Goal: Task Accomplishment & Management: Complete application form

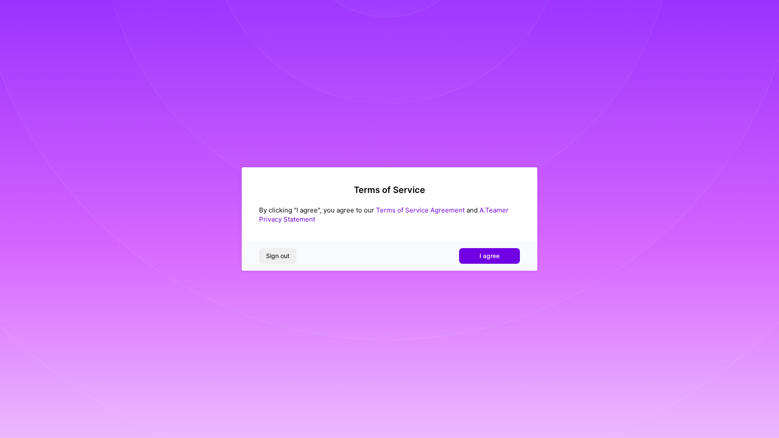
click at [489, 264] on button "I agree" at bounding box center [489, 256] width 61 height 16
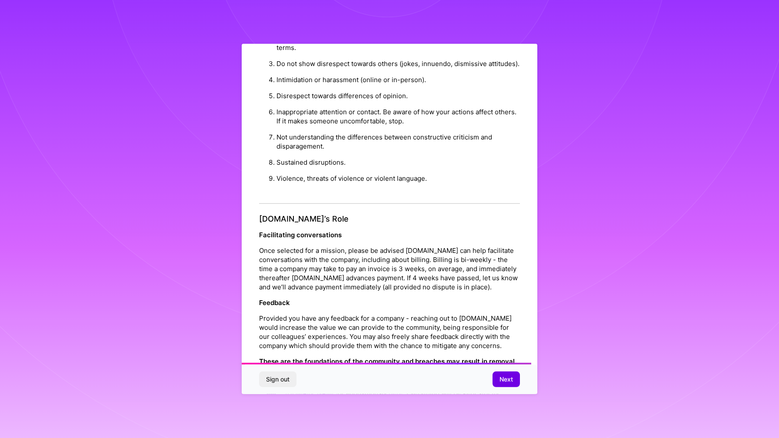
scroll to position [836, 0]
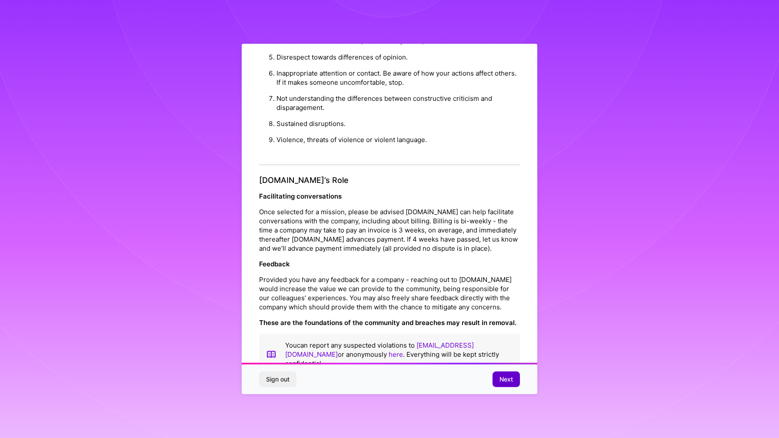
click at [501, 382] on span "Next" at bounding box center [506, 379] width 13 height 9
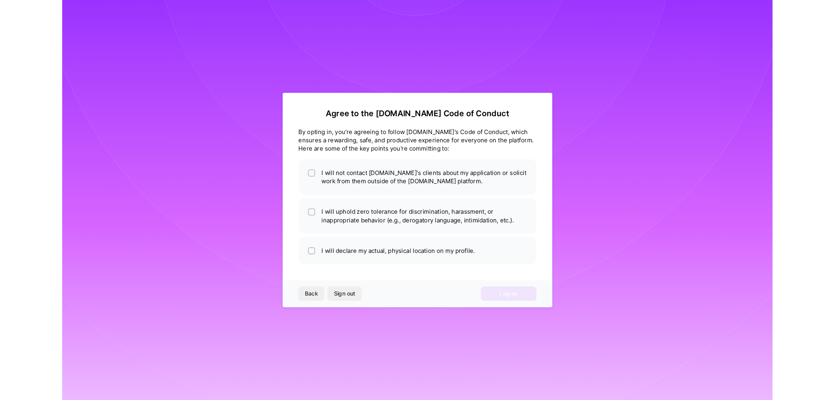
scroll to position [0, 0]
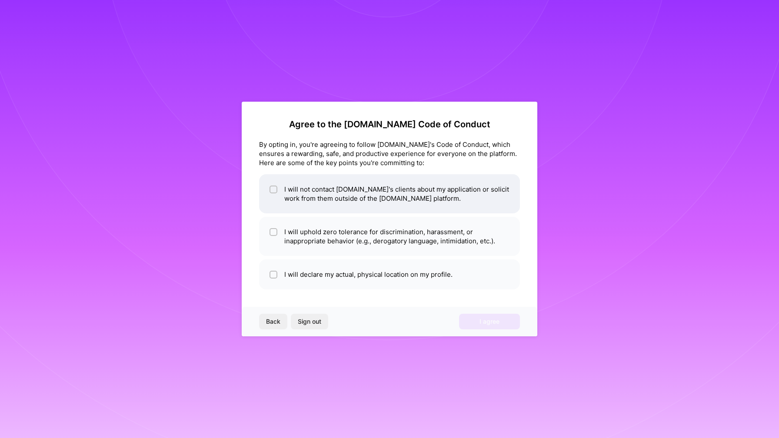
click at [305, 199] on li "I will not contact [DOMAIN_NAME]'s clients about my application or solicit work…" at bounding box center [389, 193] width 261 height 39
checkbox input "true"
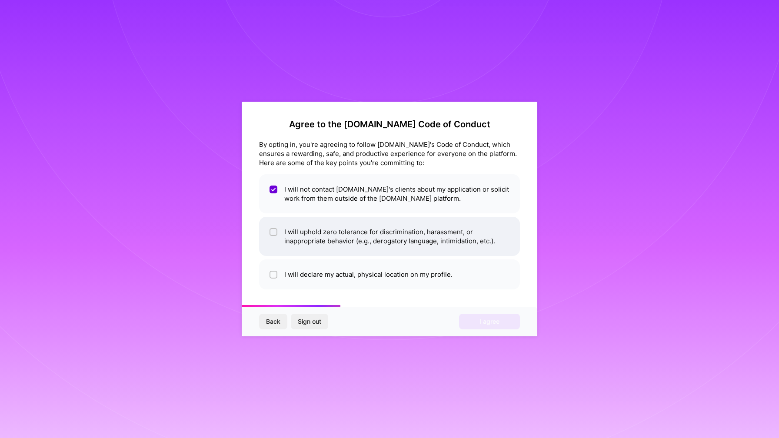
click at [306, 230] on li "I will uphold zero tolerance for discrimination, harassment, or inappropriate b…" at bounding box center [389, 236] width 261 height 39
checkbox input "true"
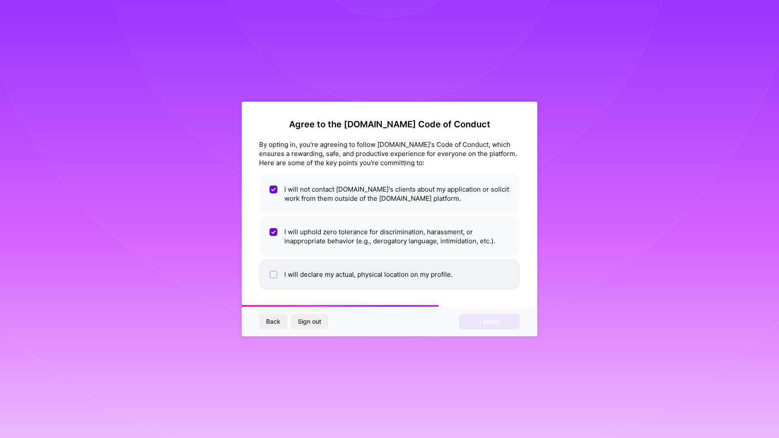
click at [306, 274] on li "I will declare my actual, physical location on my profile." at bounding box center [389, 275] width 261 height 30
checkbox input "true"
click at [478, 318] on button "I agree" at bounding box center [489, 322] width 61 height 16
